Goal: Task Accomplishment & Management: Manage account settings

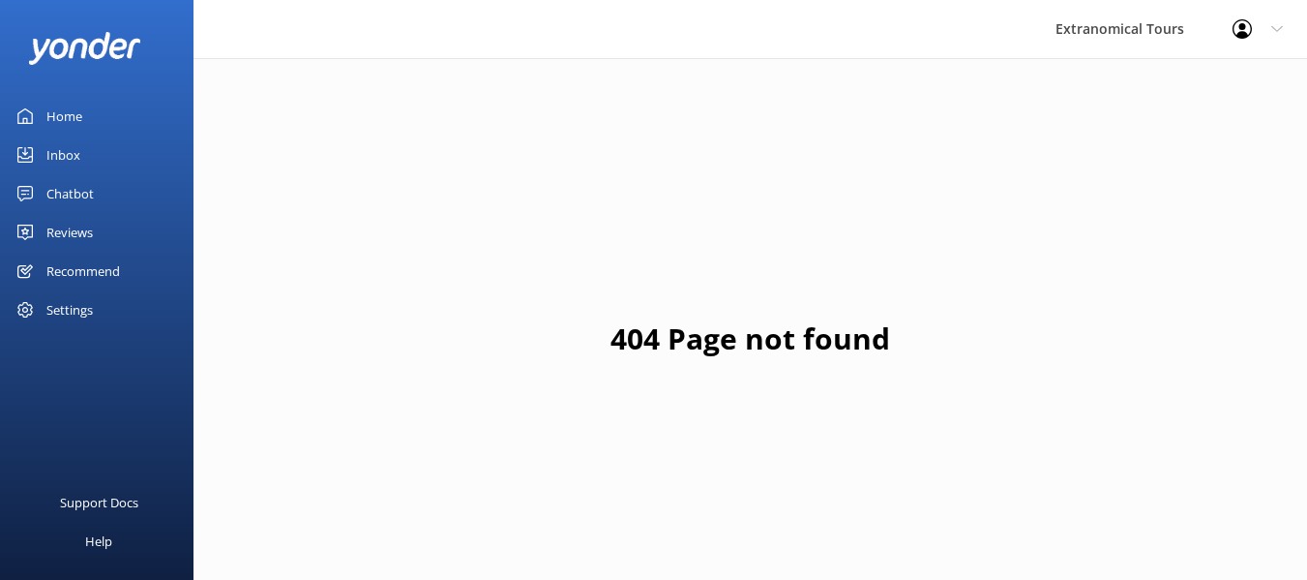
click at [134, 152] on link "Inbox" at bounding box center [97, 154] width 194 height 39
